Goal: Information Seeking & Learning: Learn about a topic

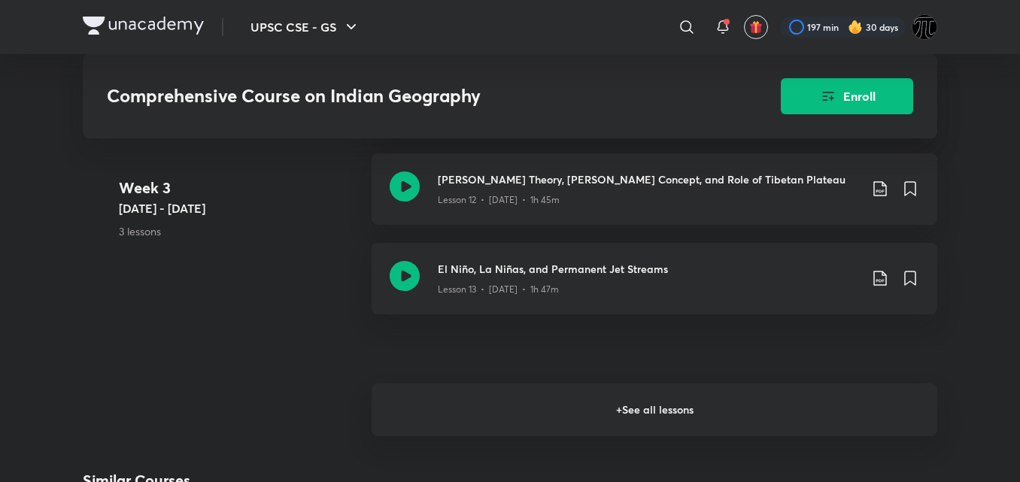
scroll to position [2047, 0]
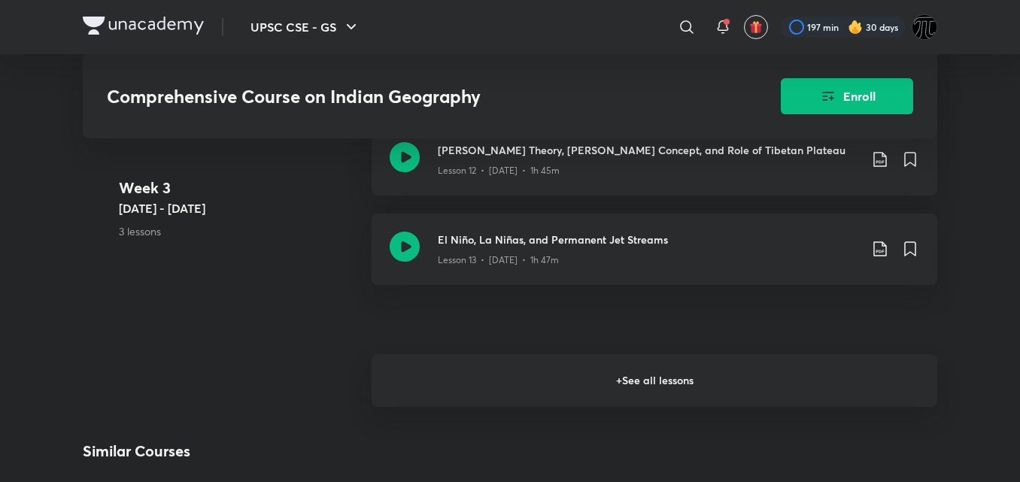
click at [655, 354] on h6 "+ See all lessons" at bounding box center [655, 380] width 566 height 53
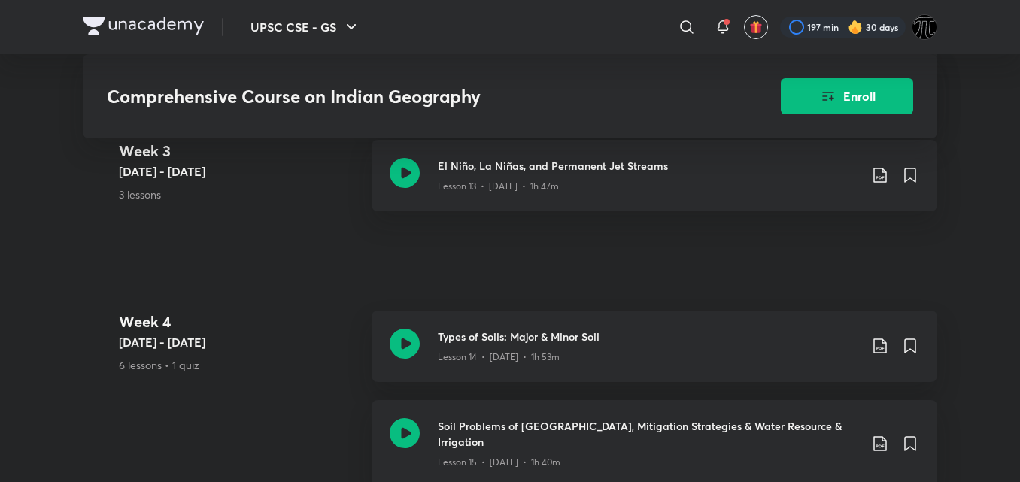
scroll to position [2227, 0]
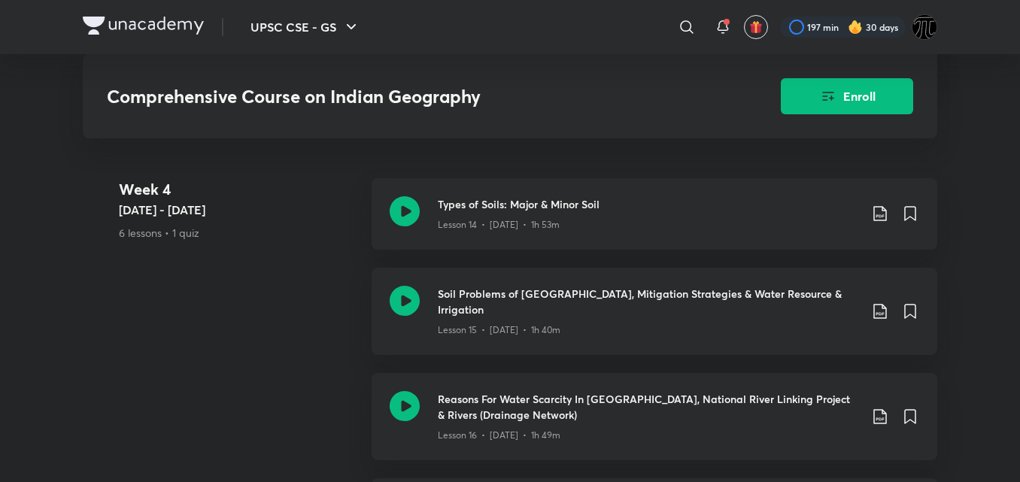
scroll to position [2257, 0]
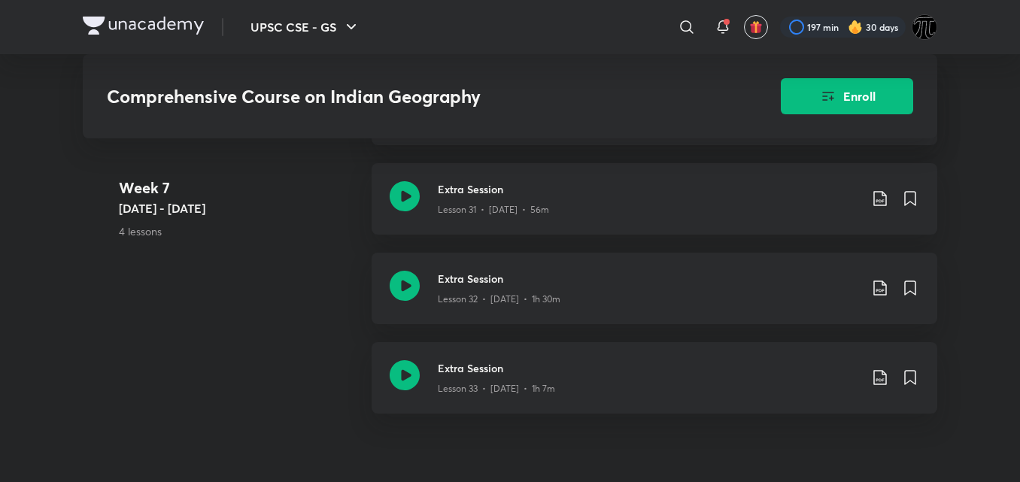
scroll to position [4304, 0]
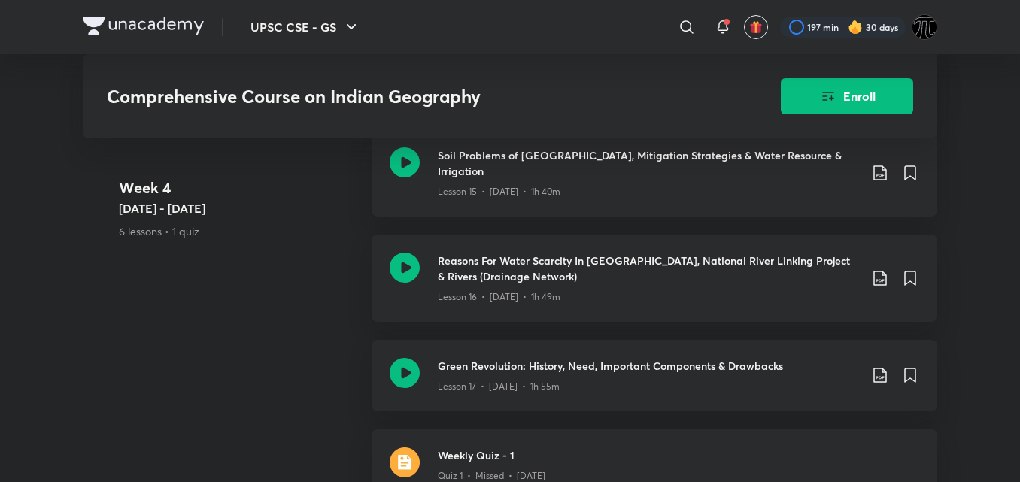
scroll to position [2408, 0]
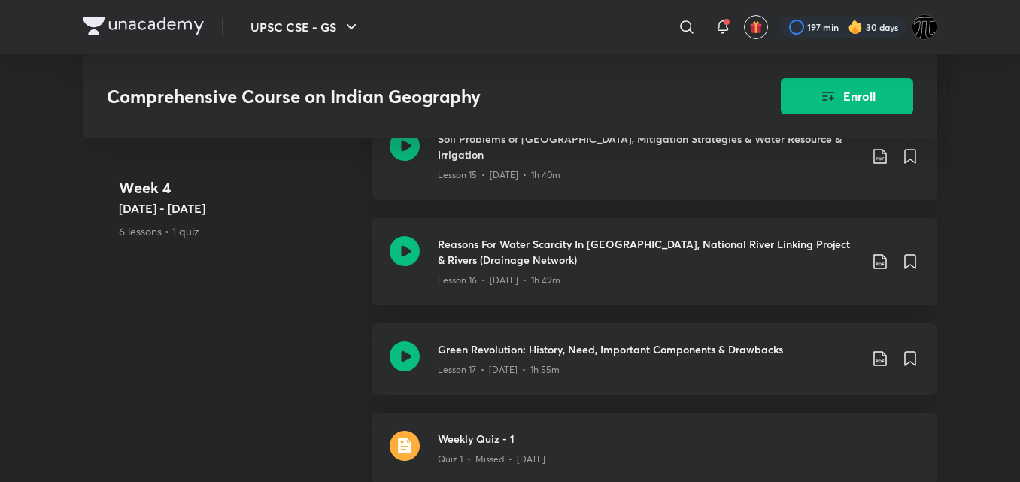
click at [953, 257] on div "UPSC CSE - GS ​ 197 min 30 days Comprehensive Course on Indian Geography Enroll…" at bounding box center [510, 431] width 1020 height 5678
